Goal: Task Accomplishment & Management: Use online tool/utility

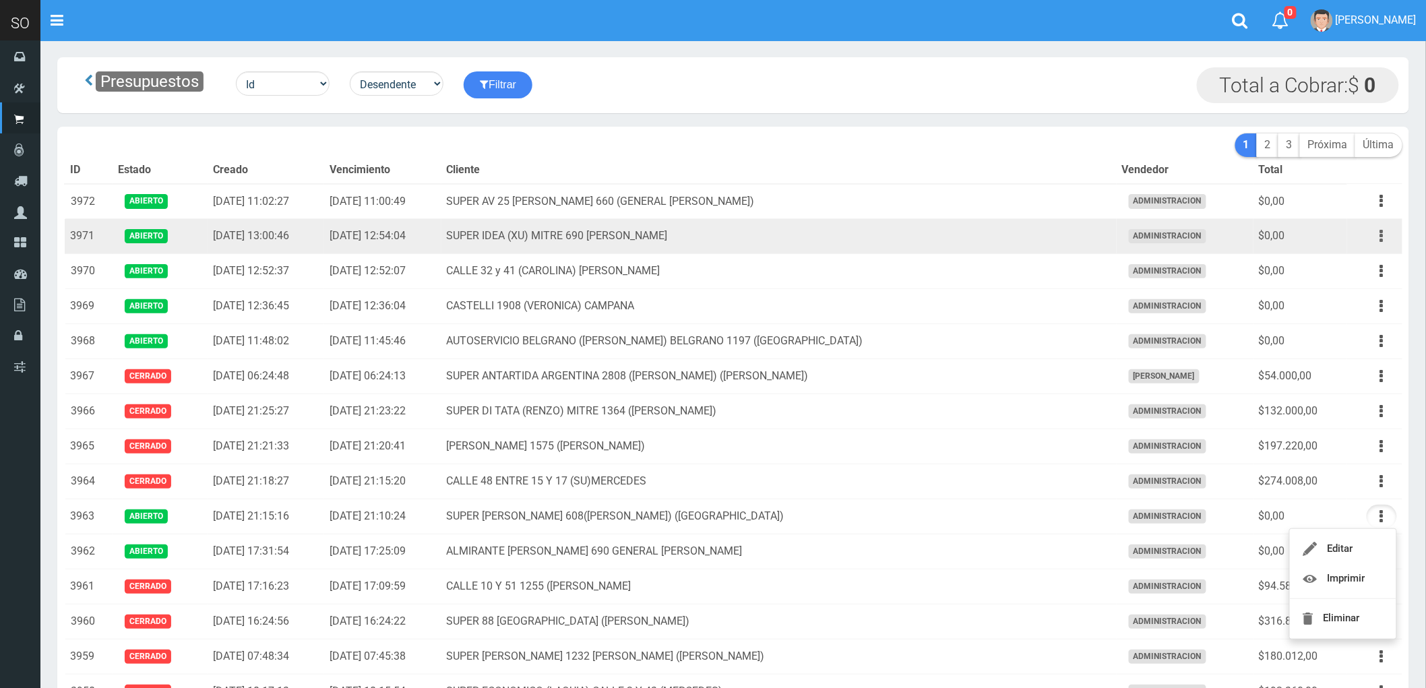
click at [1379, 237] on button "button" at bounding box center [1382, 236] width 30 height 24
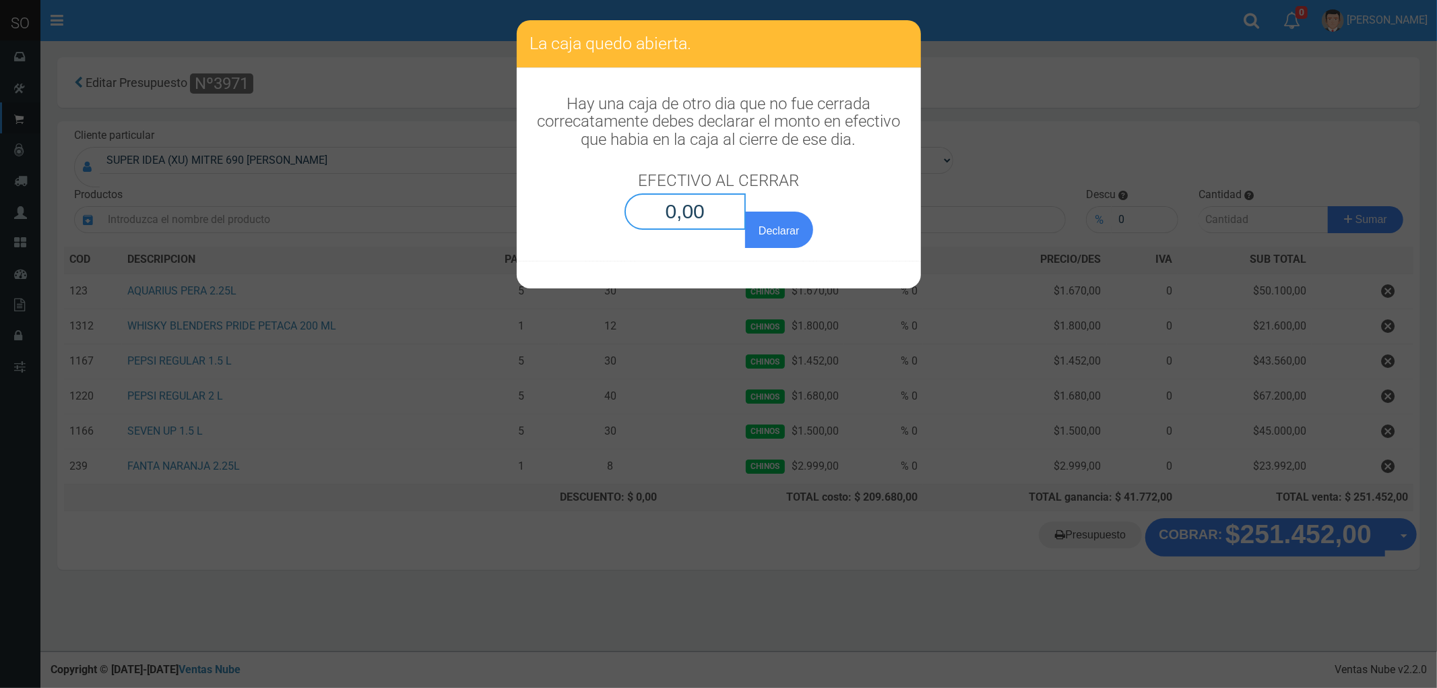
click at [684, 223] on input "0,00" at bounding box center [686, 211] width 122 height 36
type input "0,01"
click at [745, 212] on button "Declarar" at bounding box center [778, 230] width 67 height 36
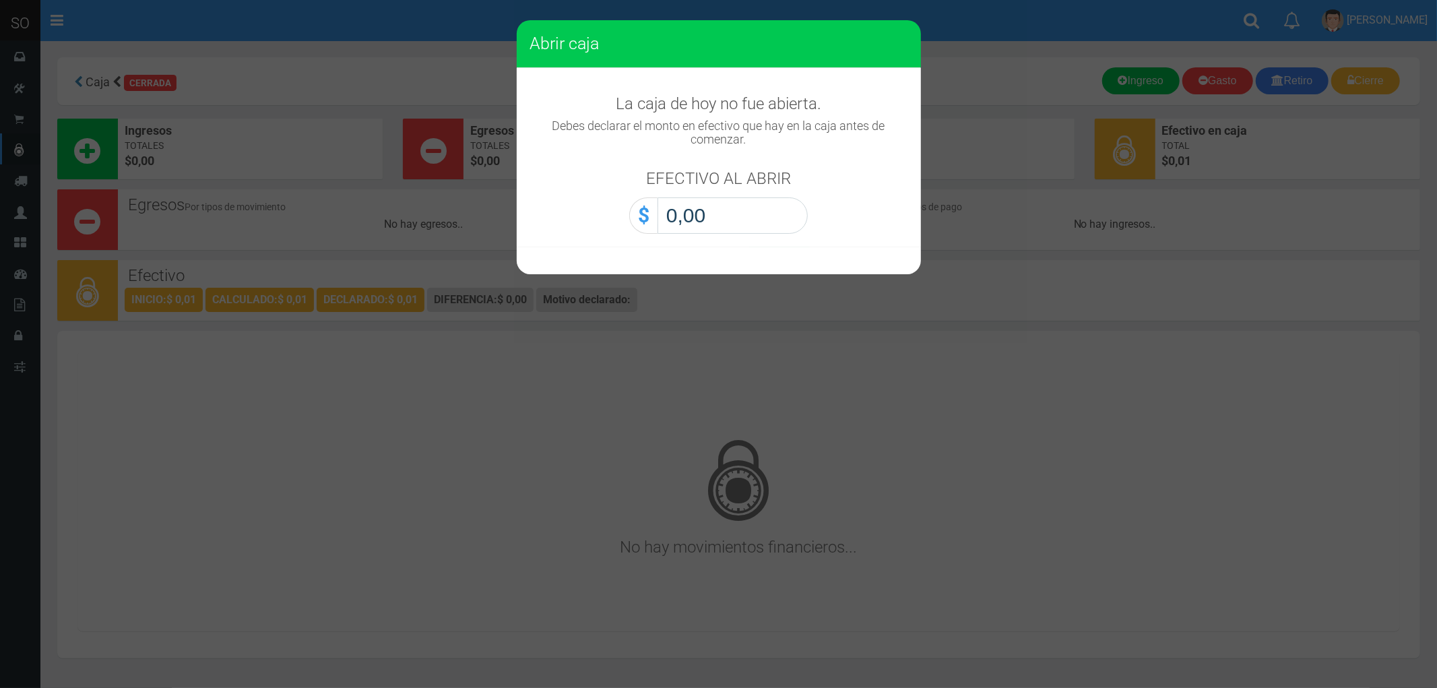
click at [701, 218] on input "0,00" at bounding box center [733, 215] width 150 height 36
type input "0,01"
click at [0, 0] on button "Abrir caja" at bounding box center [0, 0] width 0 height 0
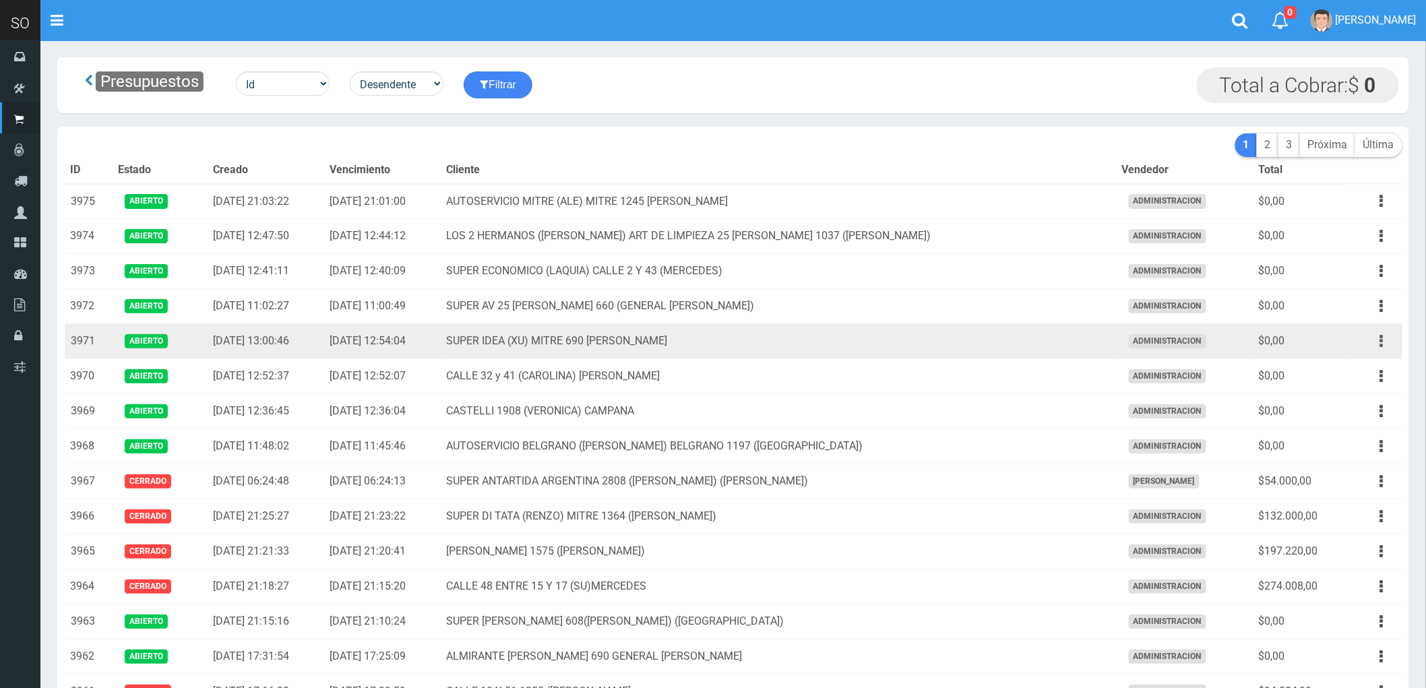
click at [1378, 342] on button "button" at bounding box center [1382, 342] width 30 height 24
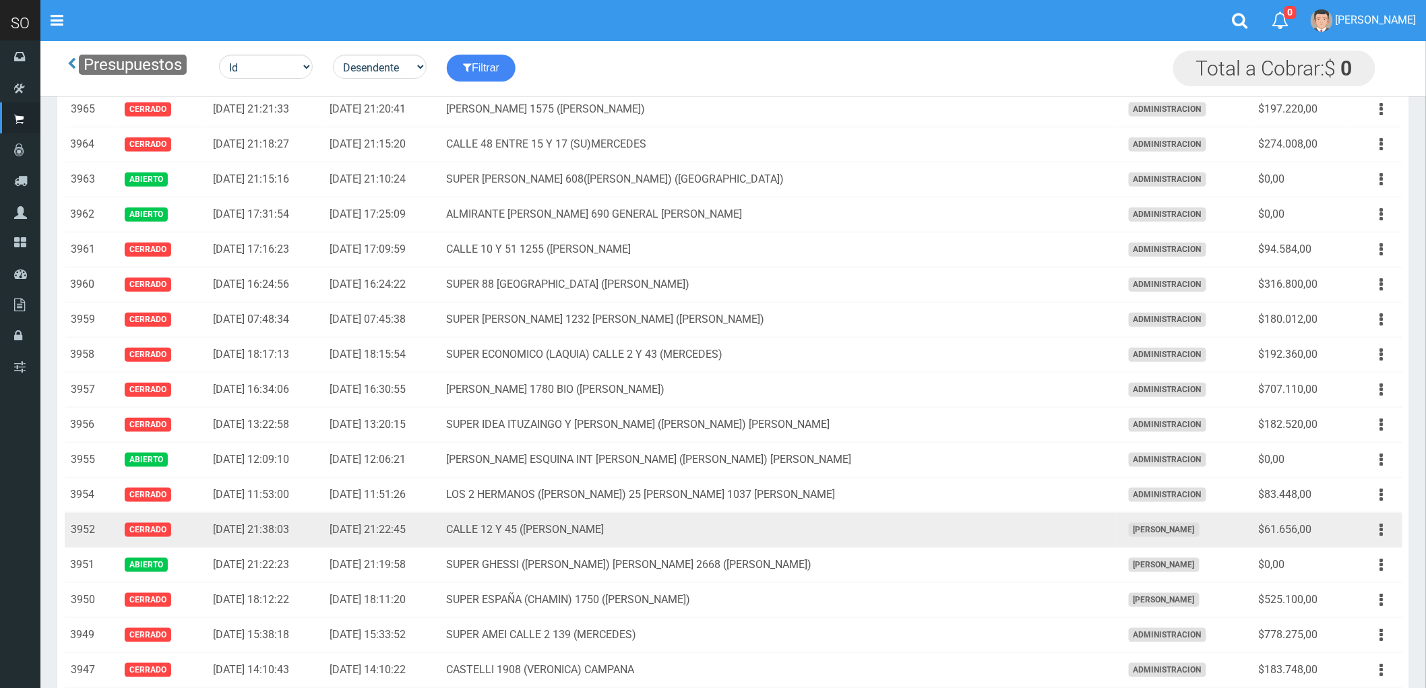
scroll to position [374, 0]
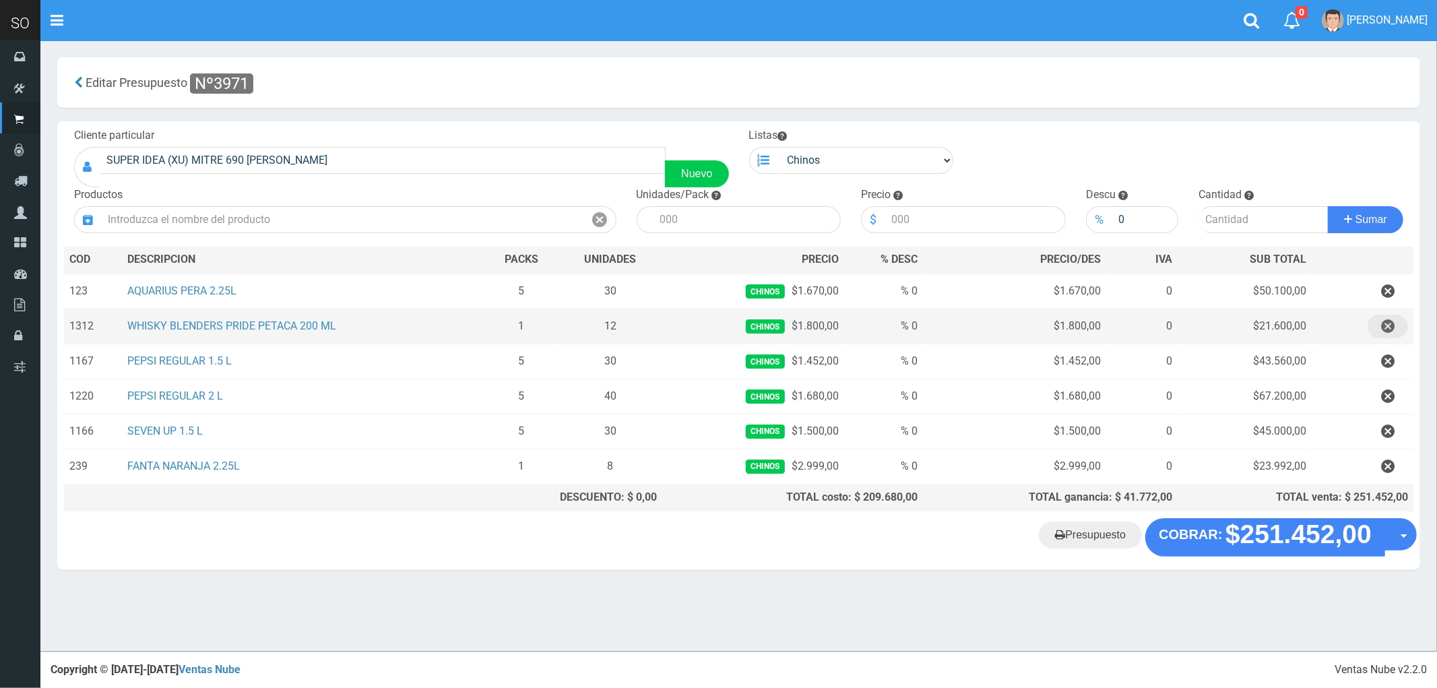
click at [1386, 326] on icon "button" at bounding box center [1388, 327] width 13 height 24
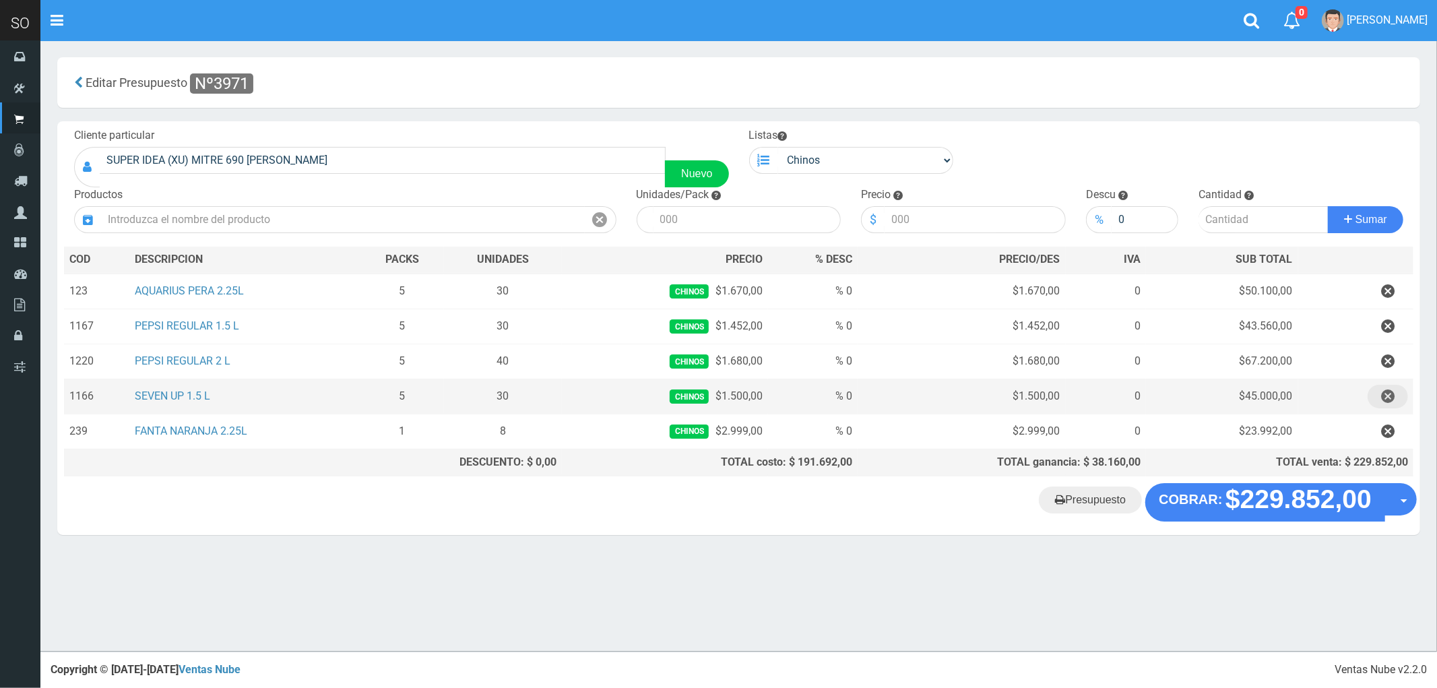
click at [1389, 395] on icon "button" at bounding box center [1388, 397] width 13 height 24
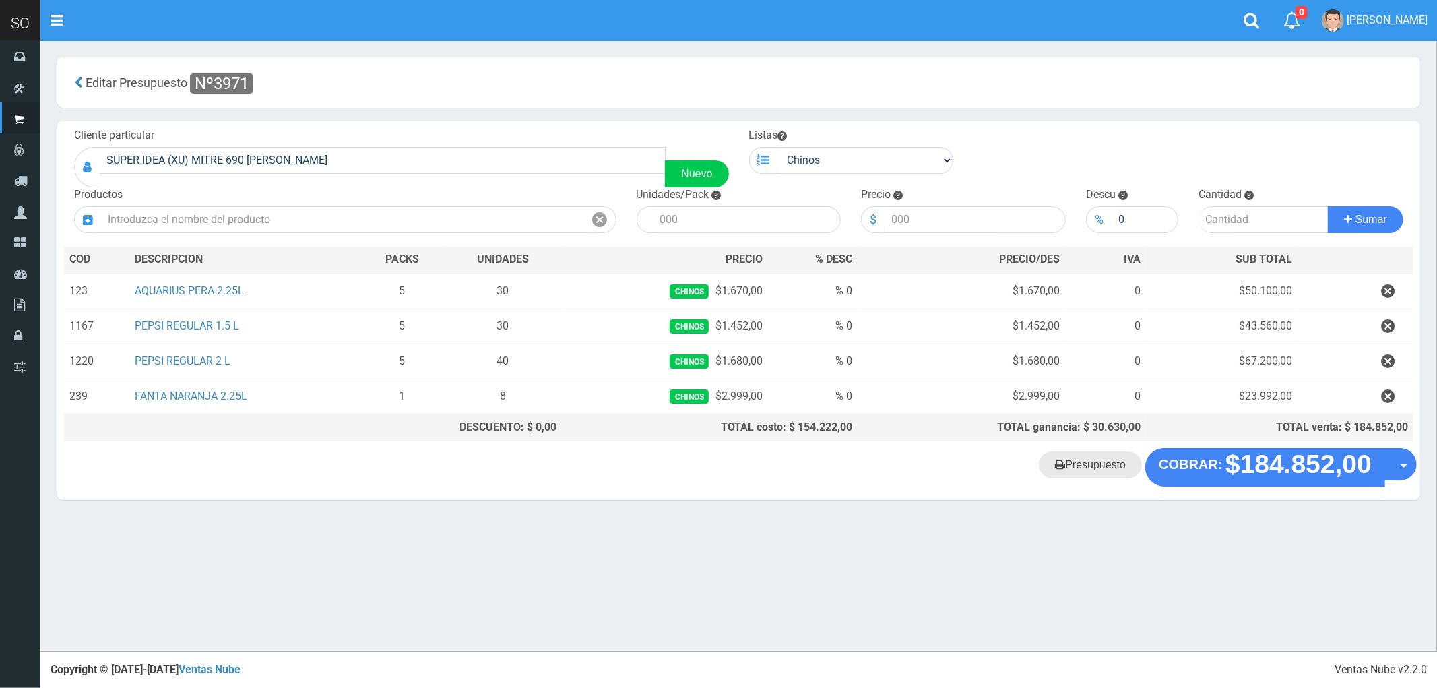
click at [1099, 466] on link "Presupuesto" at bounding box center [1090, 465] width 103 height 27
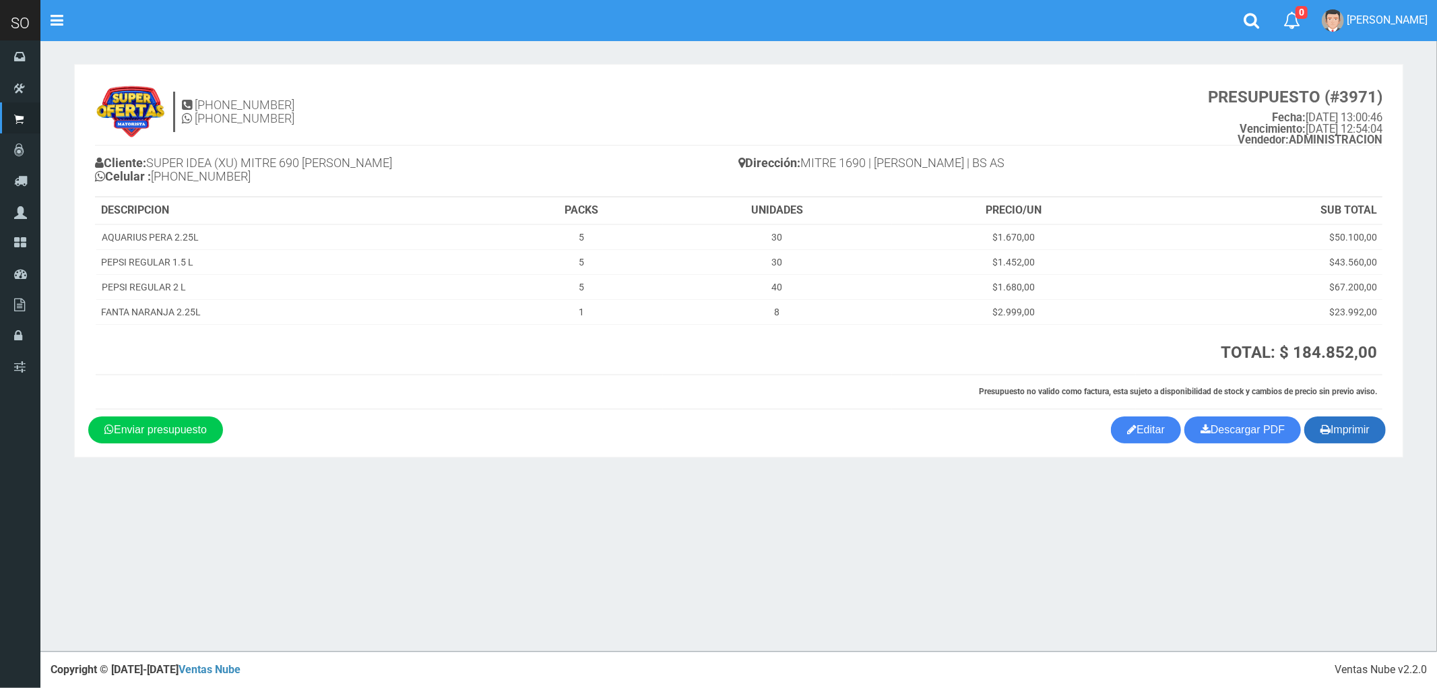
click at [1349, 438] on button "Imprimir" at bounding box center [1346, 429] width 82 height 27
